Goal: Task Accomplishment & Management: Use online tool/utility

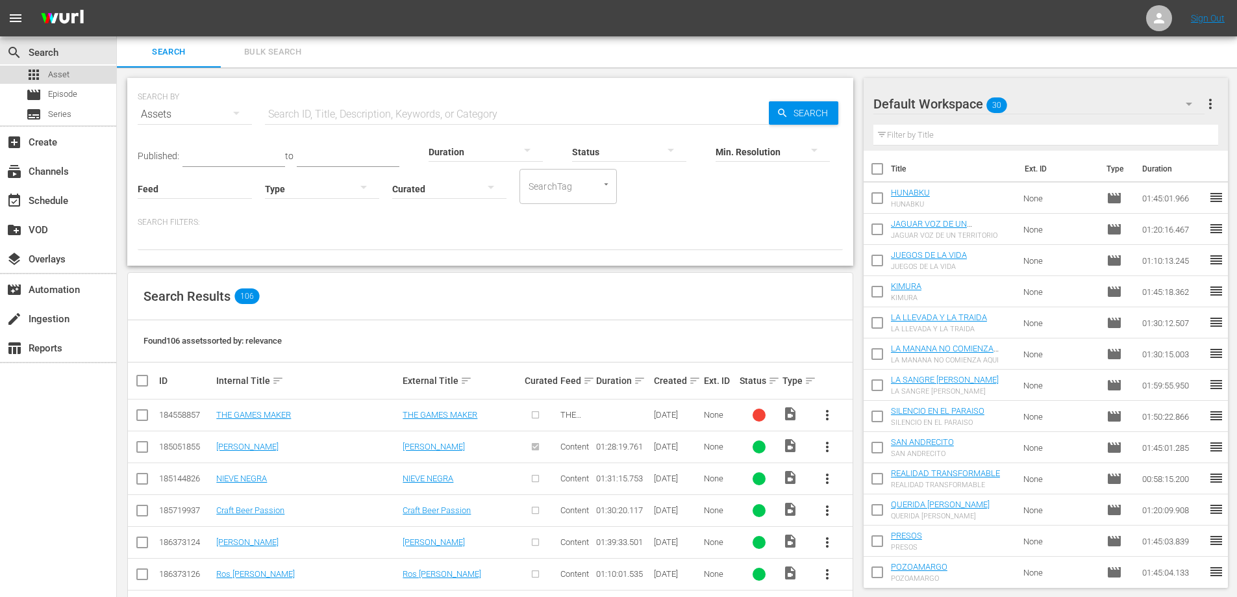
click at [53, 72] on span "Asset" at bounding box center [58, 74] width 21 height 13
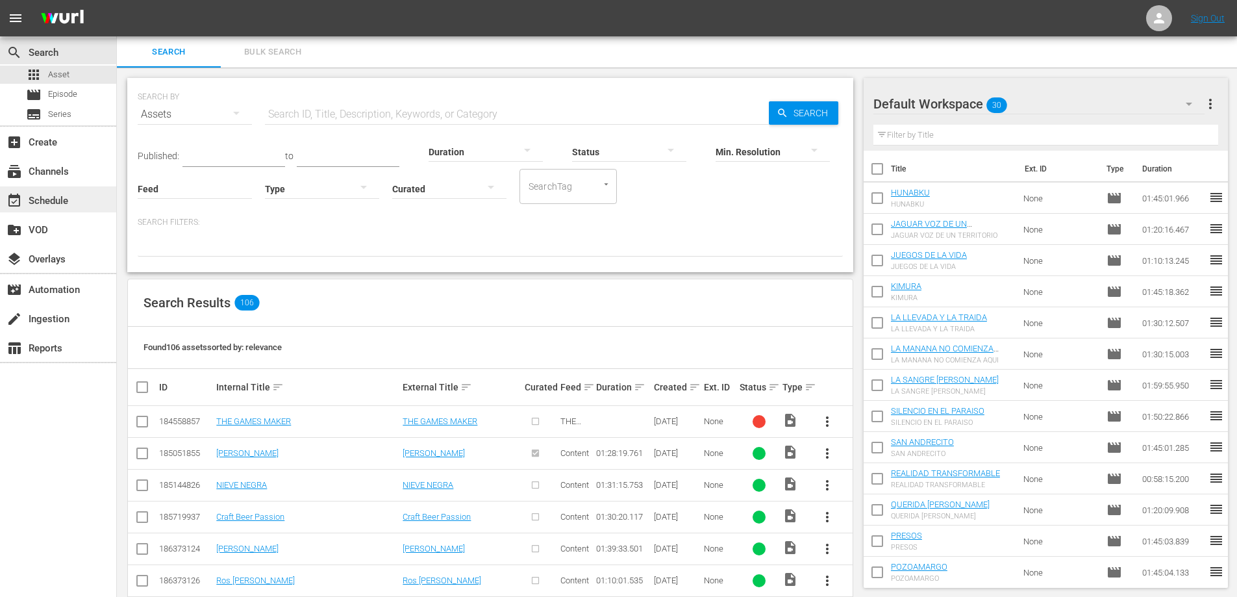
click at [43, 197] on div "event_available Schedule" at bounding box center [36, 199] width 73 height 12
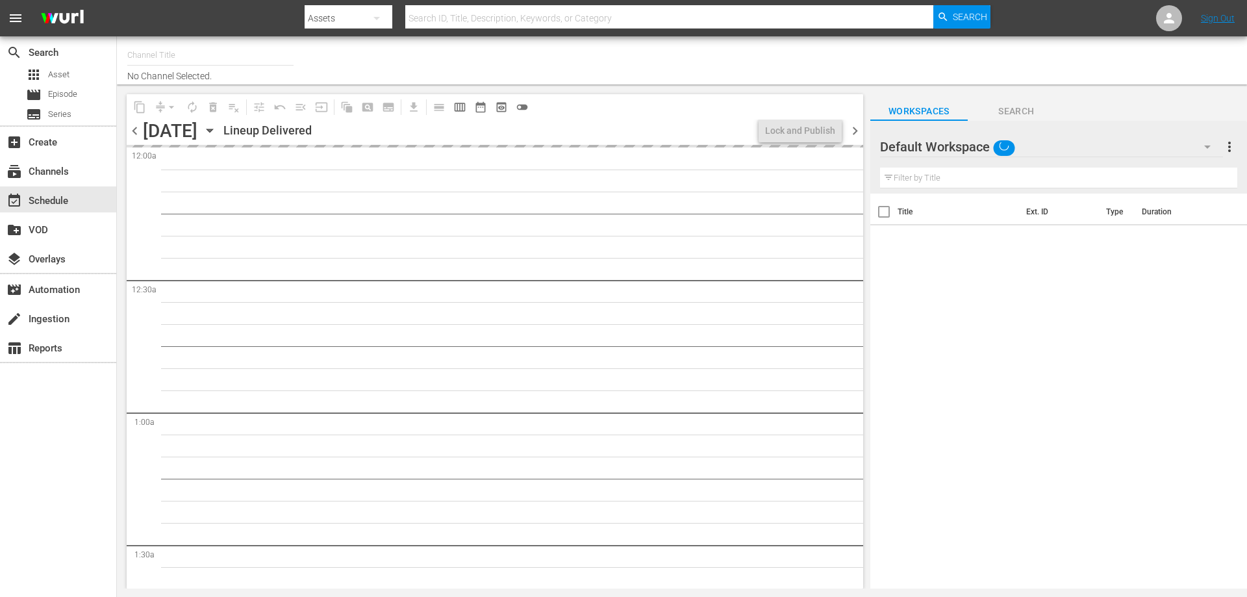
type input "AddictaTV (2057)"
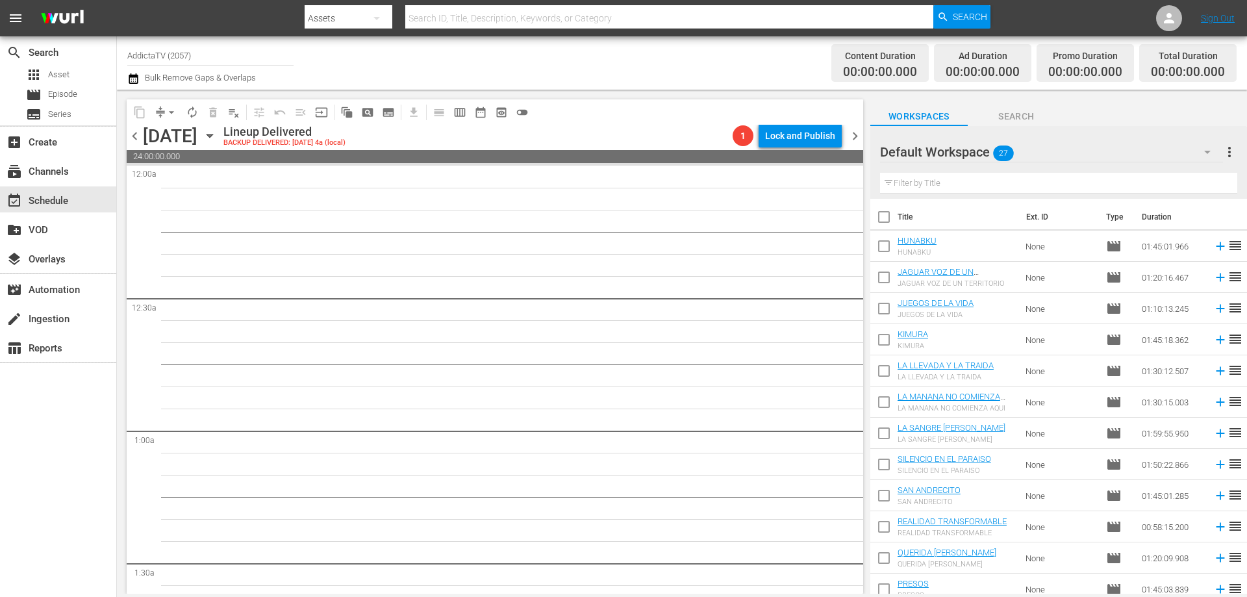
click at [212, 136] on icon "button" at bounding box center [210, 135] width 6 height 3
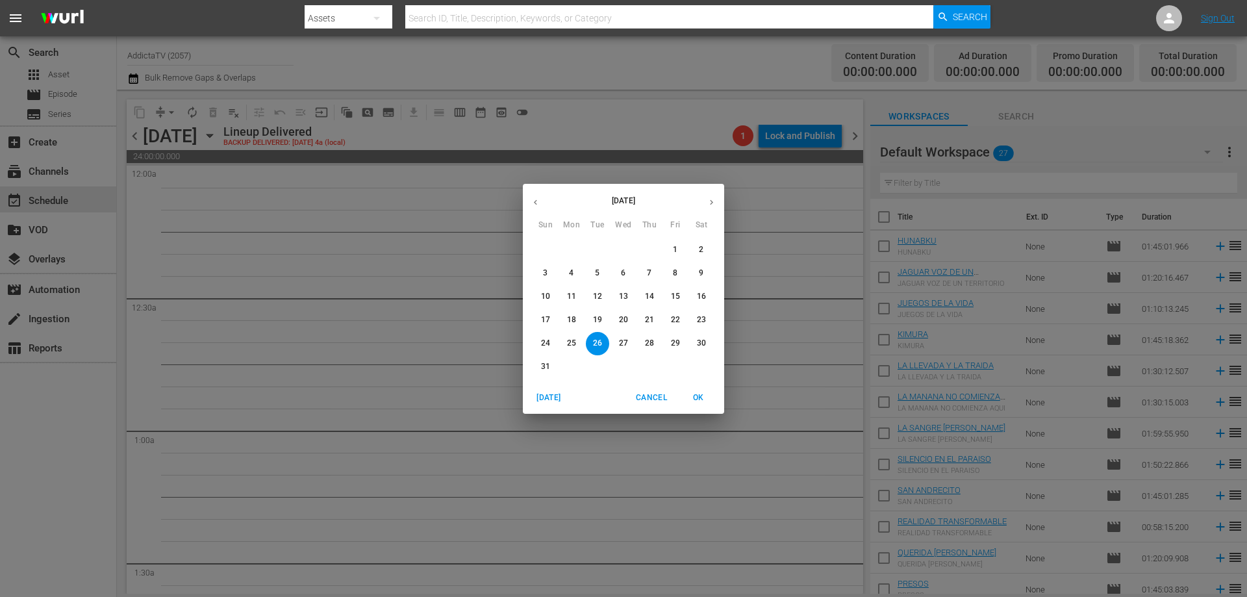
click at [712, 201] on icon "button" at bounding box center [711, 201] width 3 height 5
click at [575, 250] on span "1" at bounding box center [571, 249] width 23 height 11
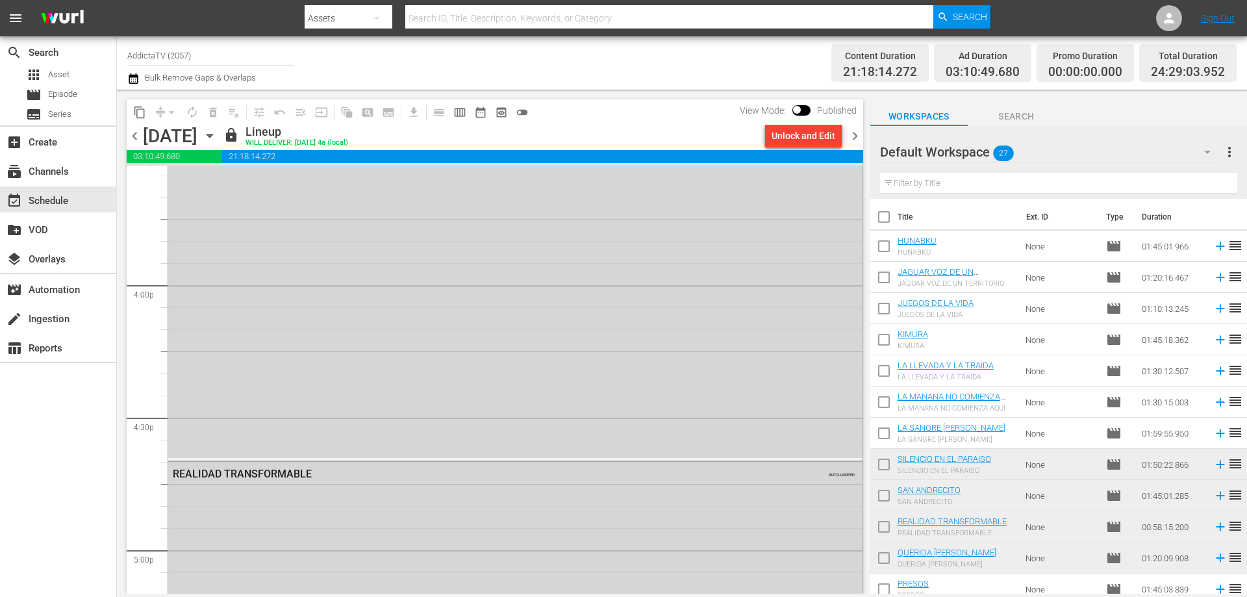
scroll to position [4287, 0]
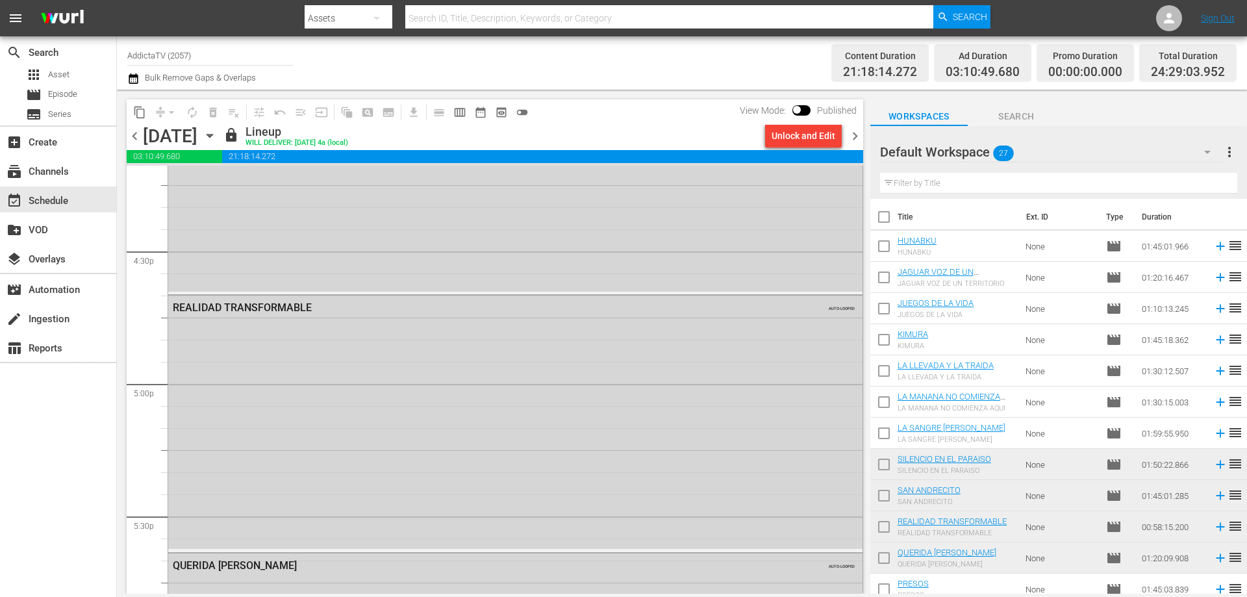
click at [217, 136] on icon "button" at bounding box center [210, 136] width 14 height 14
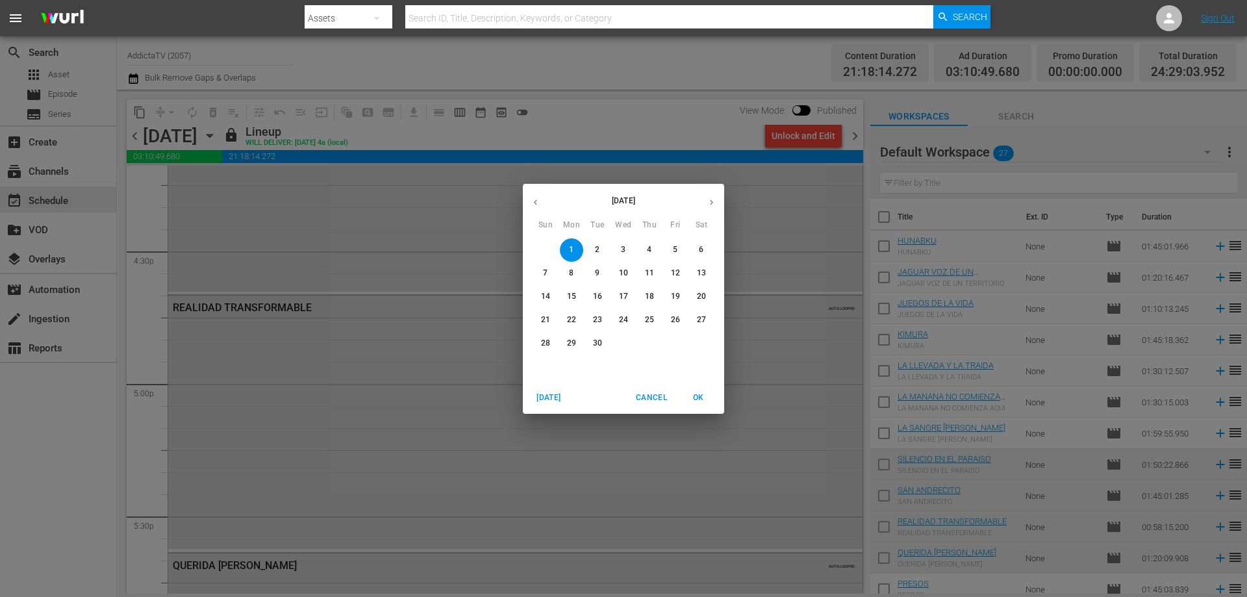
click at [597, 340] on p "30" at bounding box center [597, 343] width 9 height 11
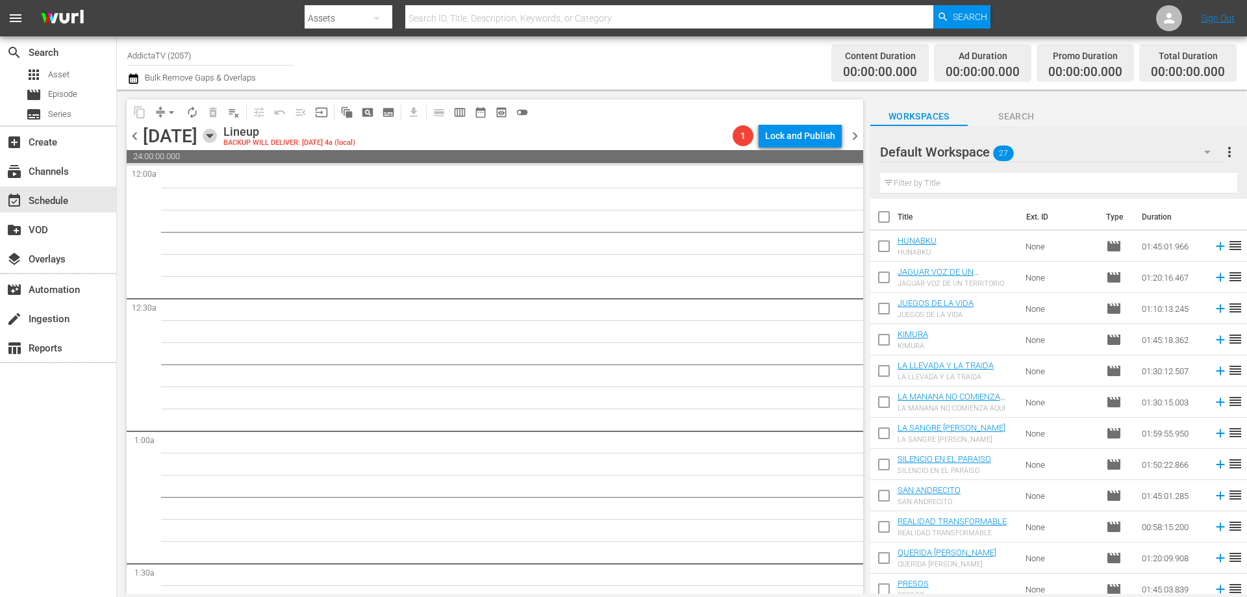
click at [217, 139] on icon "button" at bounding box center [210, 136] width 14 height 14
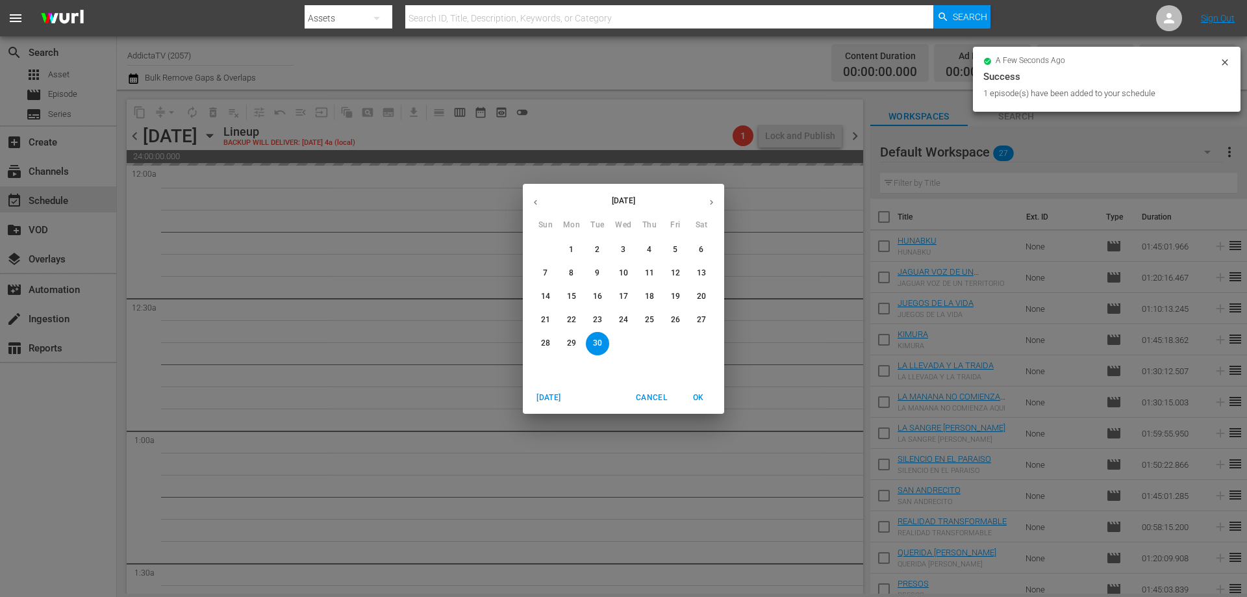
click at [573, 111] on div "September 2025 Sun Mon Tue Wed Thu Fri Sat 31 1 2 3 4 5 6 7 8 9 10 11 12 13 14 …" at bounding box center [623, 298] width 1247 height 597
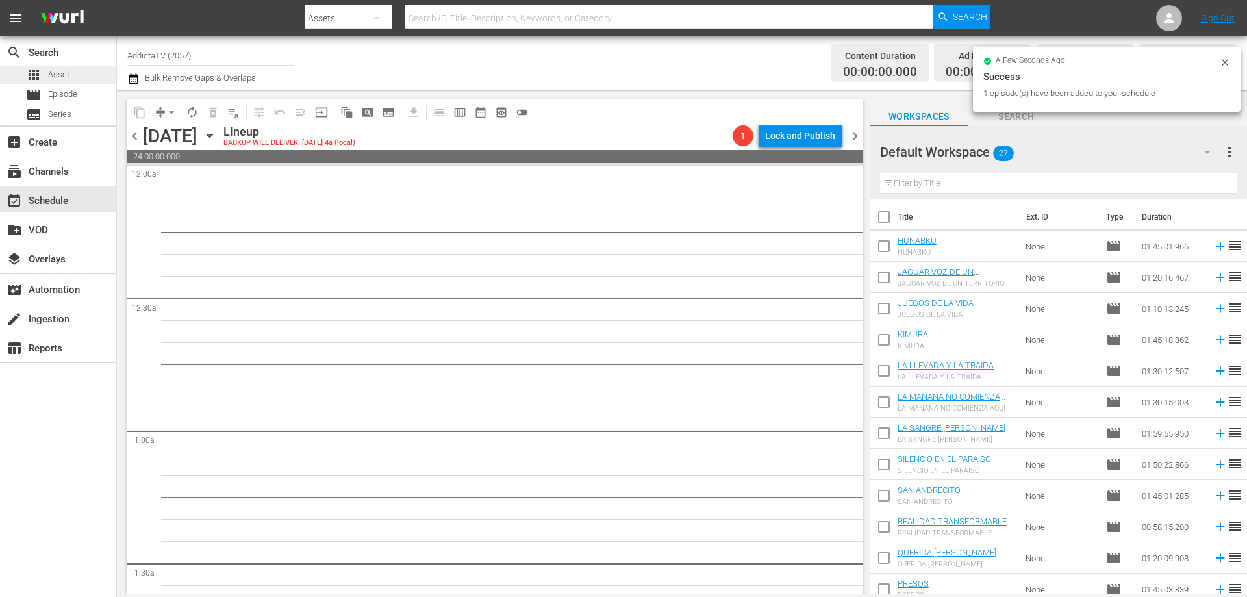
click at [52, 74] on span "Asset" at bounding box center [58, 74] width 21 height 13
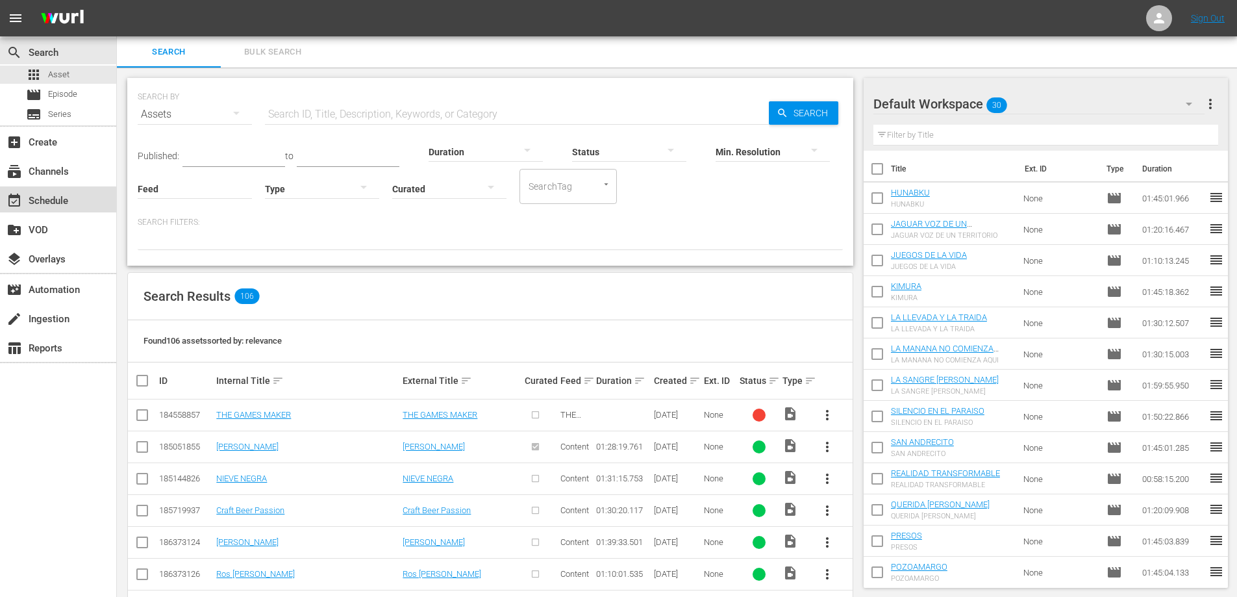
click at [58, 203] on div "event_available Schedule" at bounding box center [36, 199] width 73 height 12
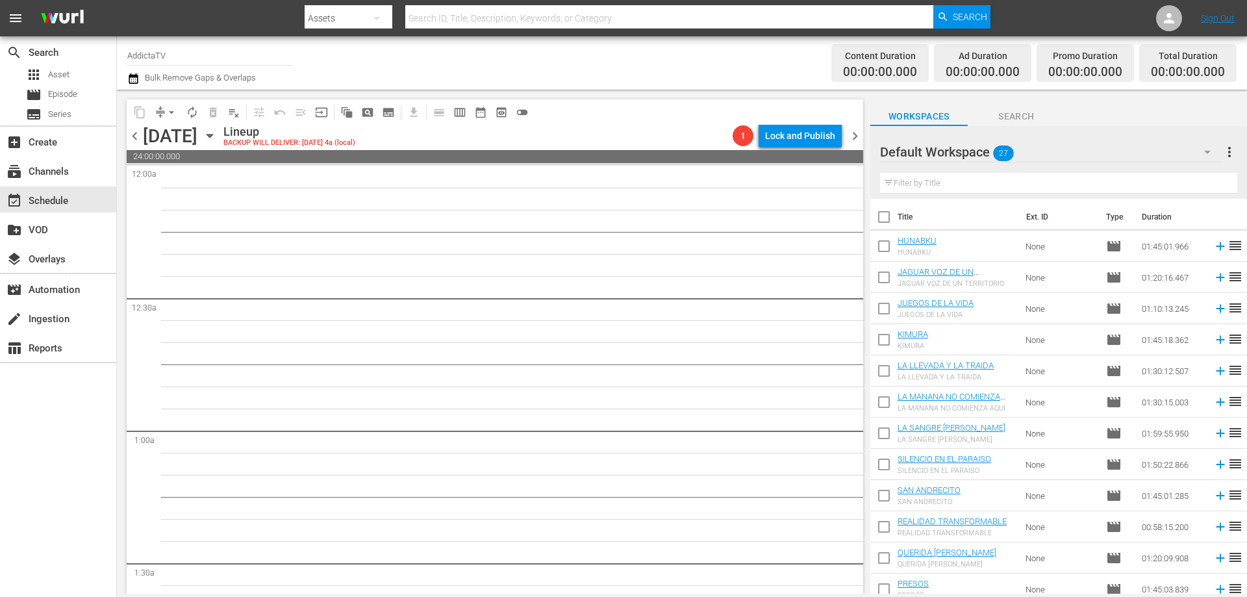
click at [217, 139] on icon "button" at bounding box center [210, 136] width 14 height 14
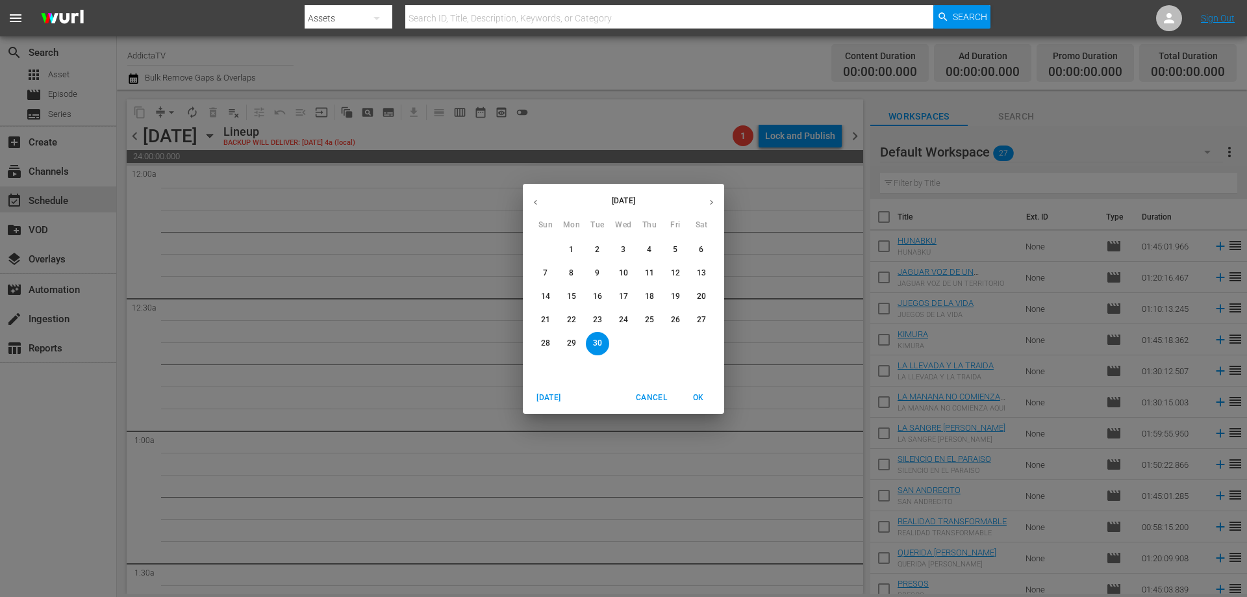
click at [702, 273] on p "13" at bounding box center [701, 273] width 9 height 11
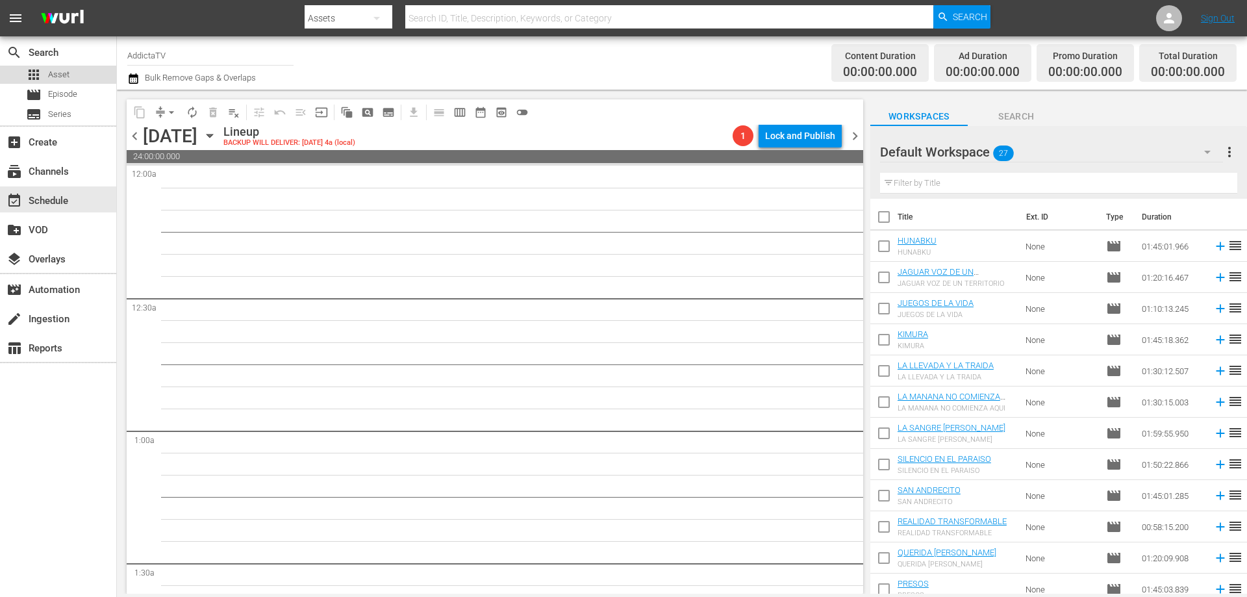
click at [60, 73] on span "Asset" at bounding box center [58, 74] width 21 height 13
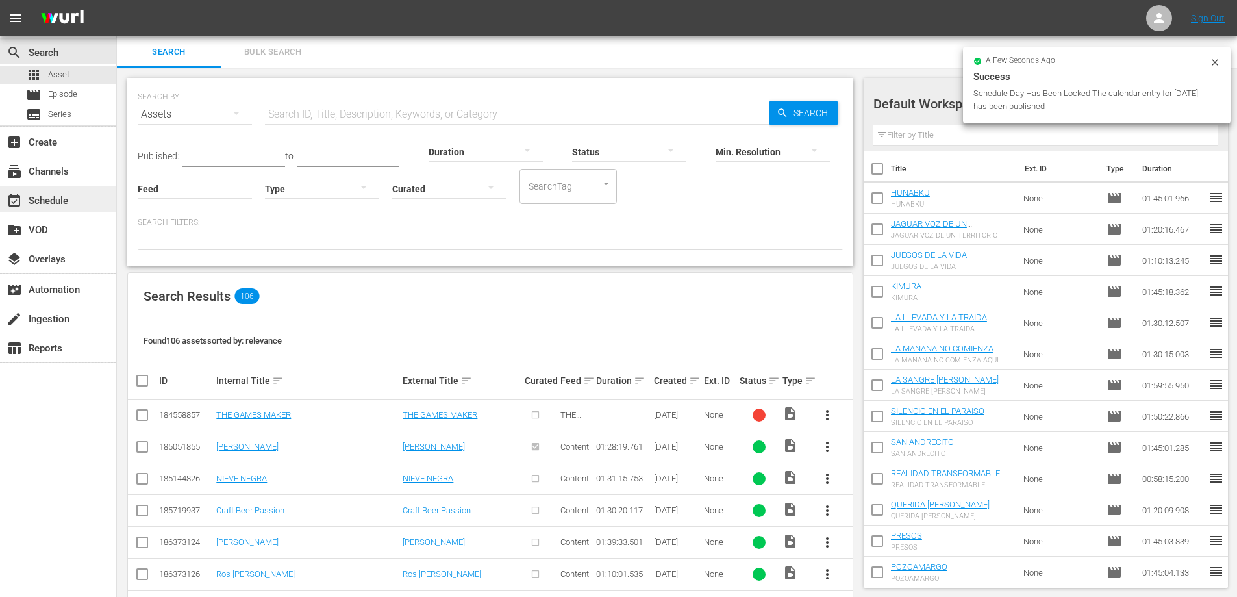
click at [47, 197] on div "event_available Schedule" at bounding box center [36, 199] width 73 height 12
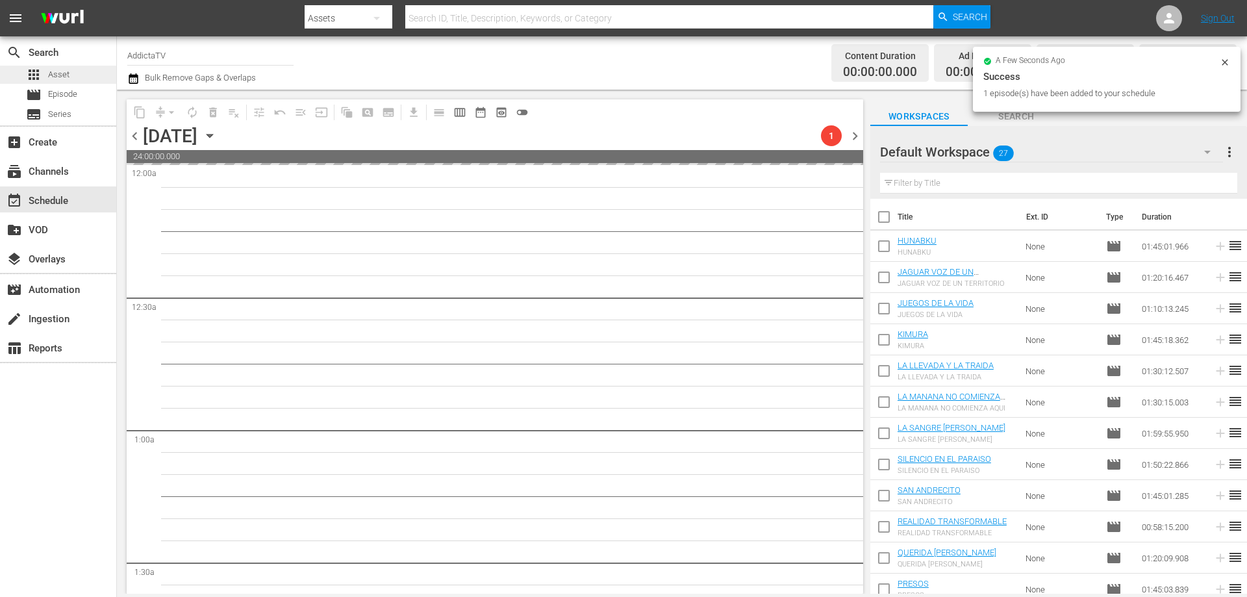
click at [71, 69] on div "apps Asset" at bounding box center [58, 75] width 116 height 18
